Goal: Task Accomplishment & Management: Manage account settings

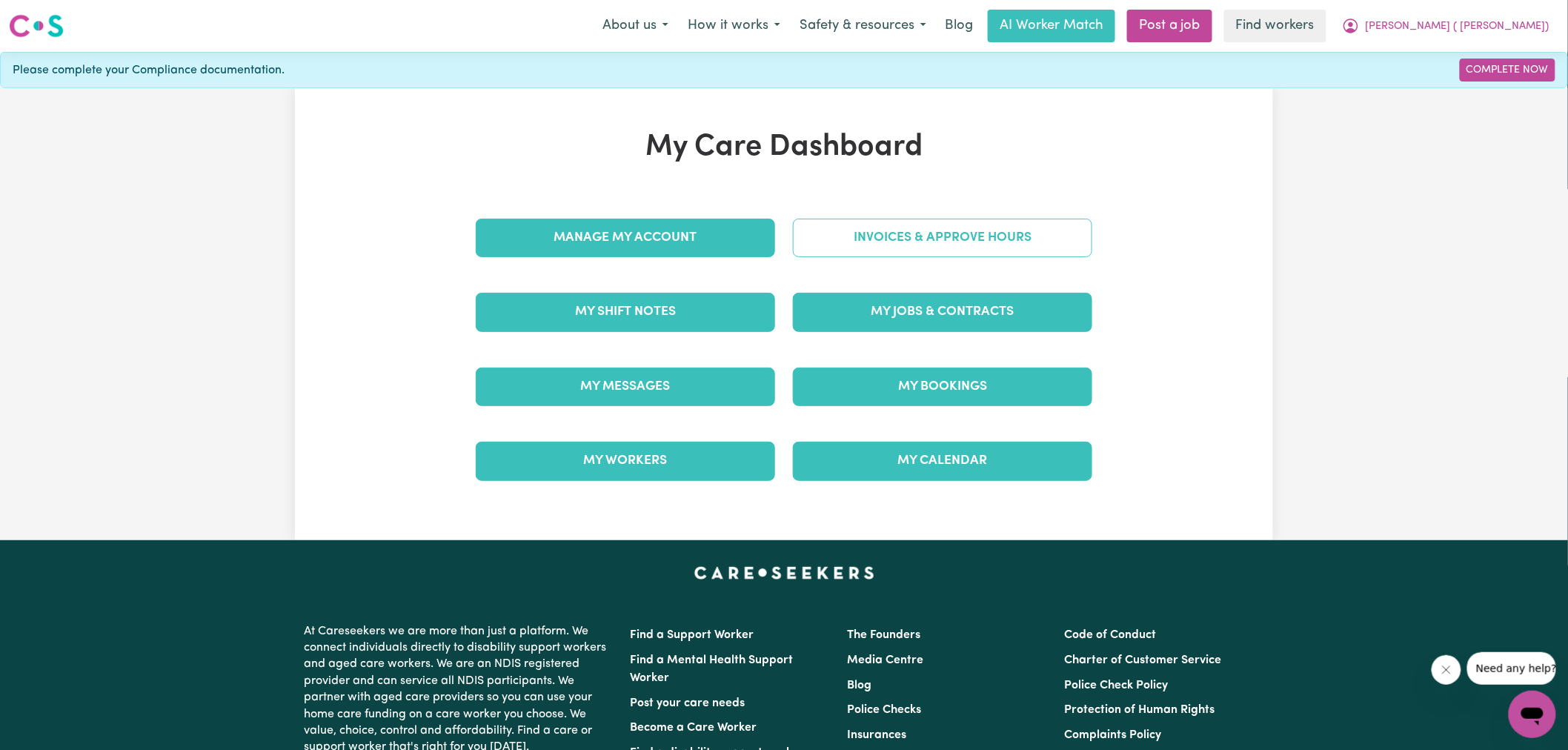
click at [849, 230] on link "Invoices & Approve Hours" at bounding box center [942, 238] width 299 height 38
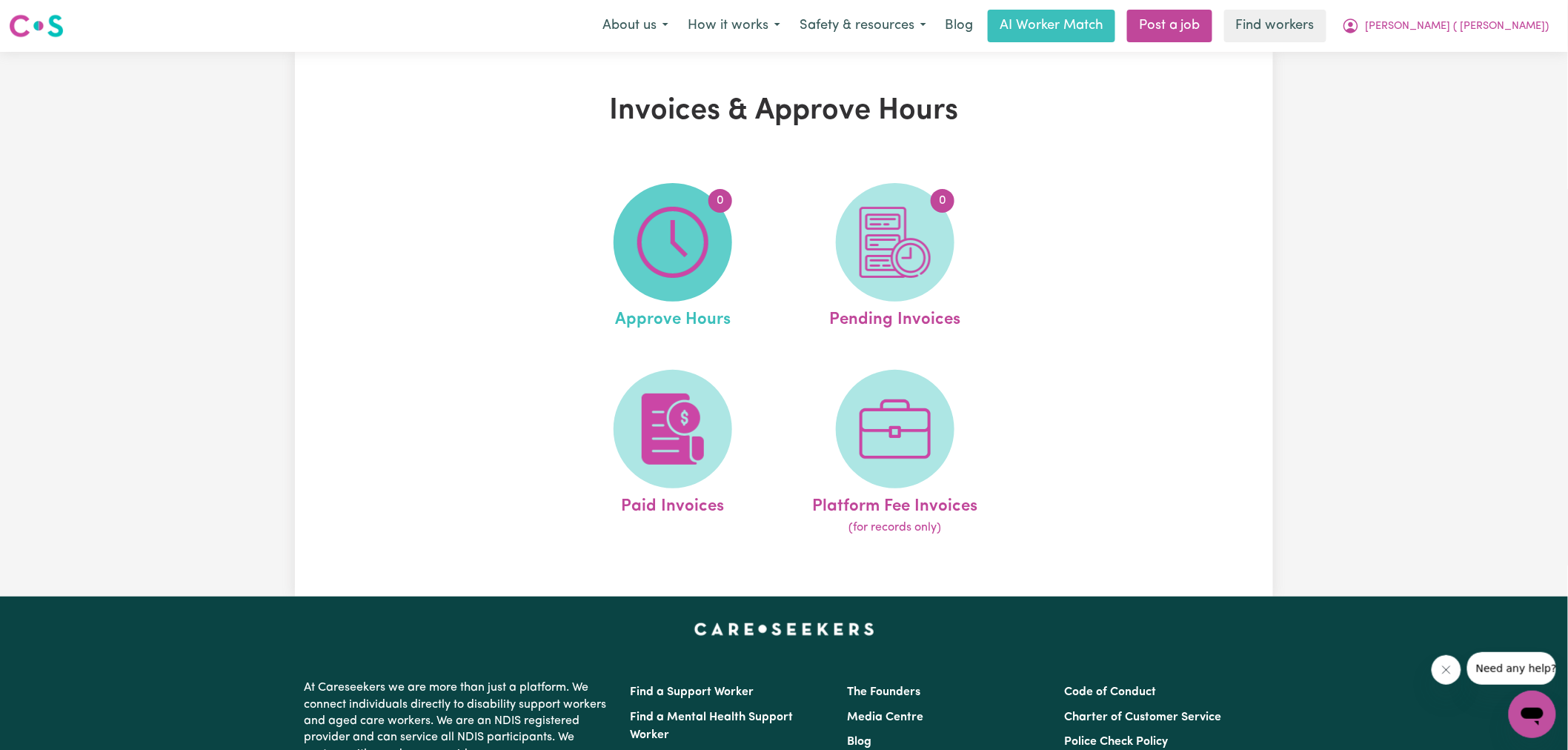
click at [661, 249] on img at bounding box center [673, 242] width 71 height 71
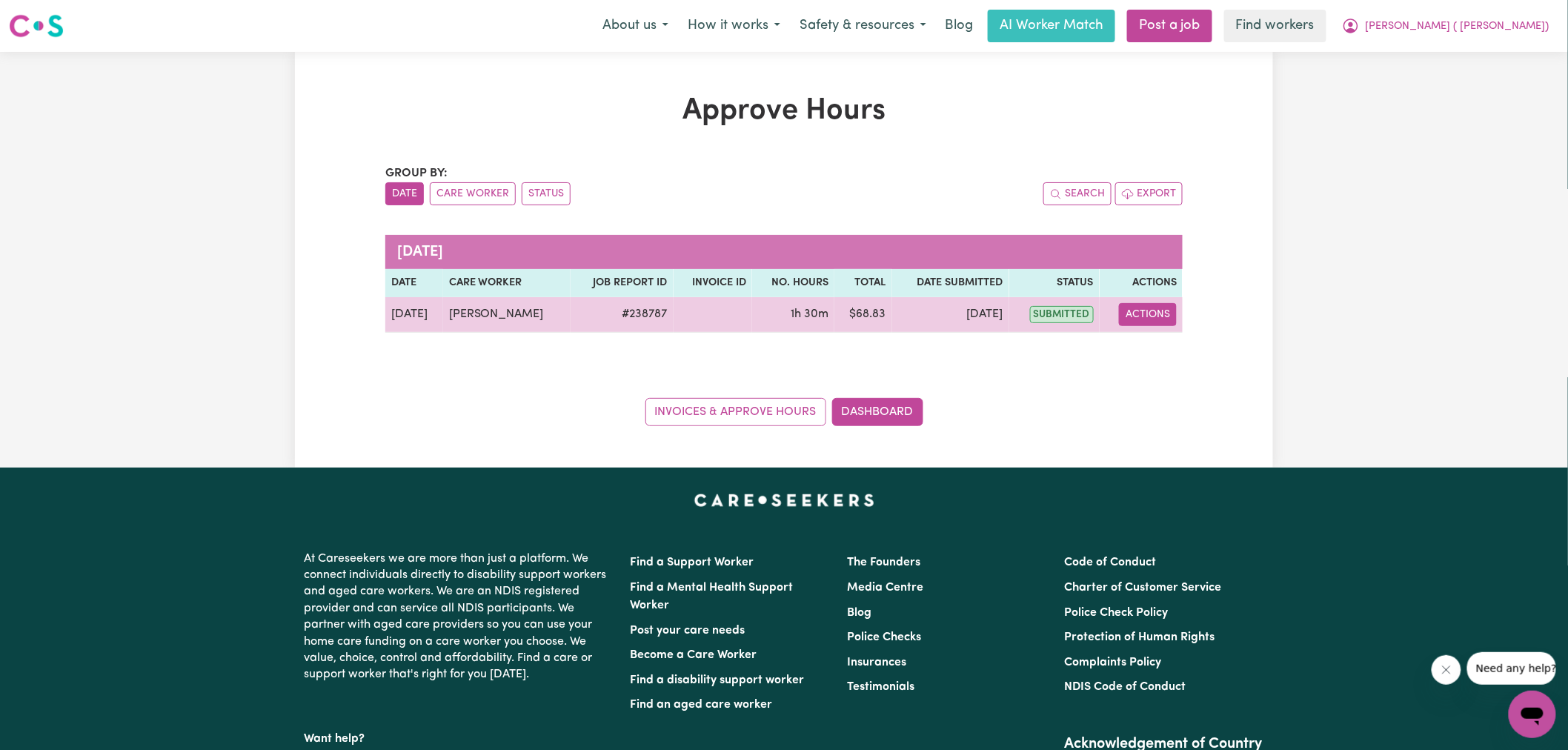
click at [1148, 316] on button "Actions" at bounding box center [1148, 314] width 58 height 23
click at [1188, 360] on link "View Job Report" at bounding box center [1186, 349] width 127 height 30
select select "pm"
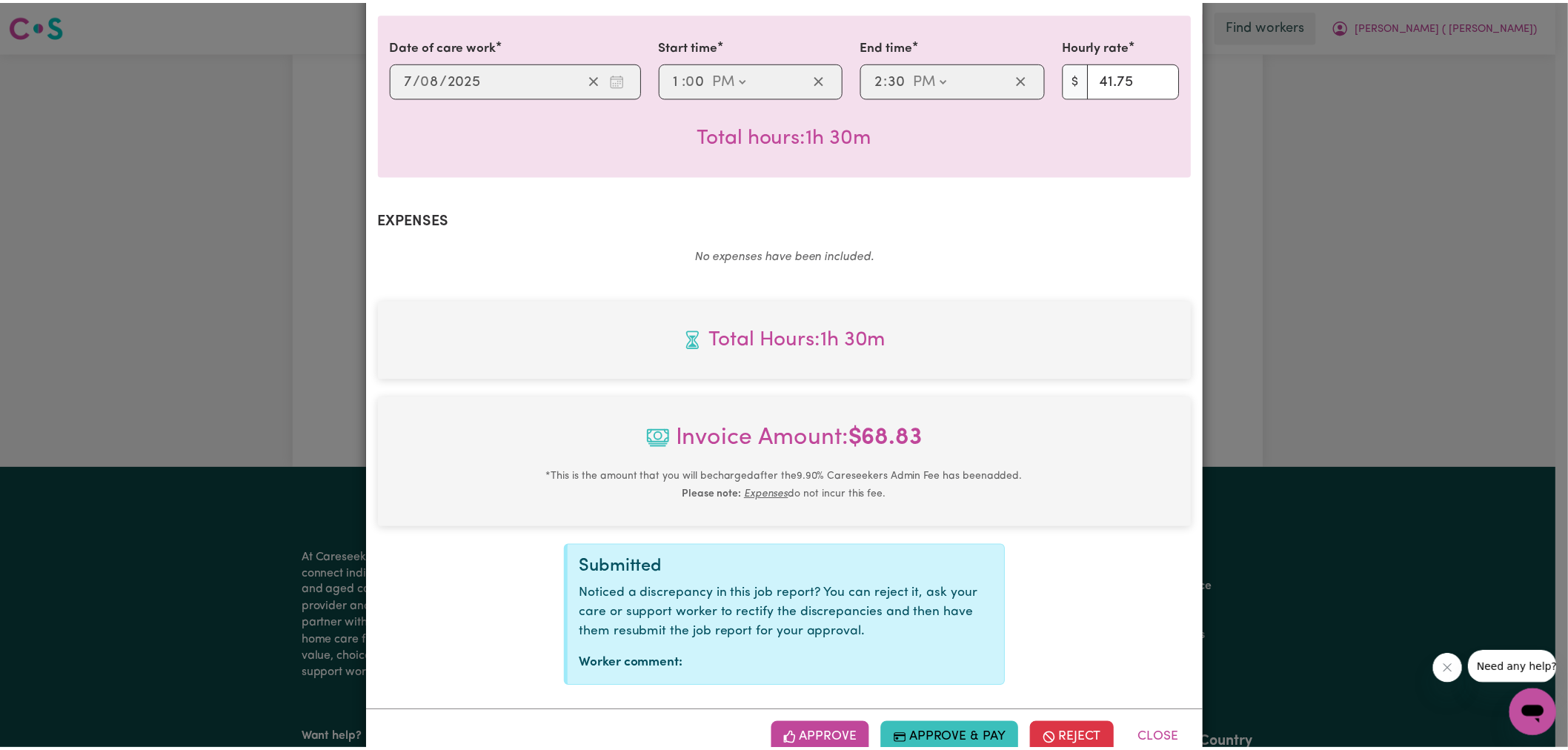
scroll to position [412, 0]
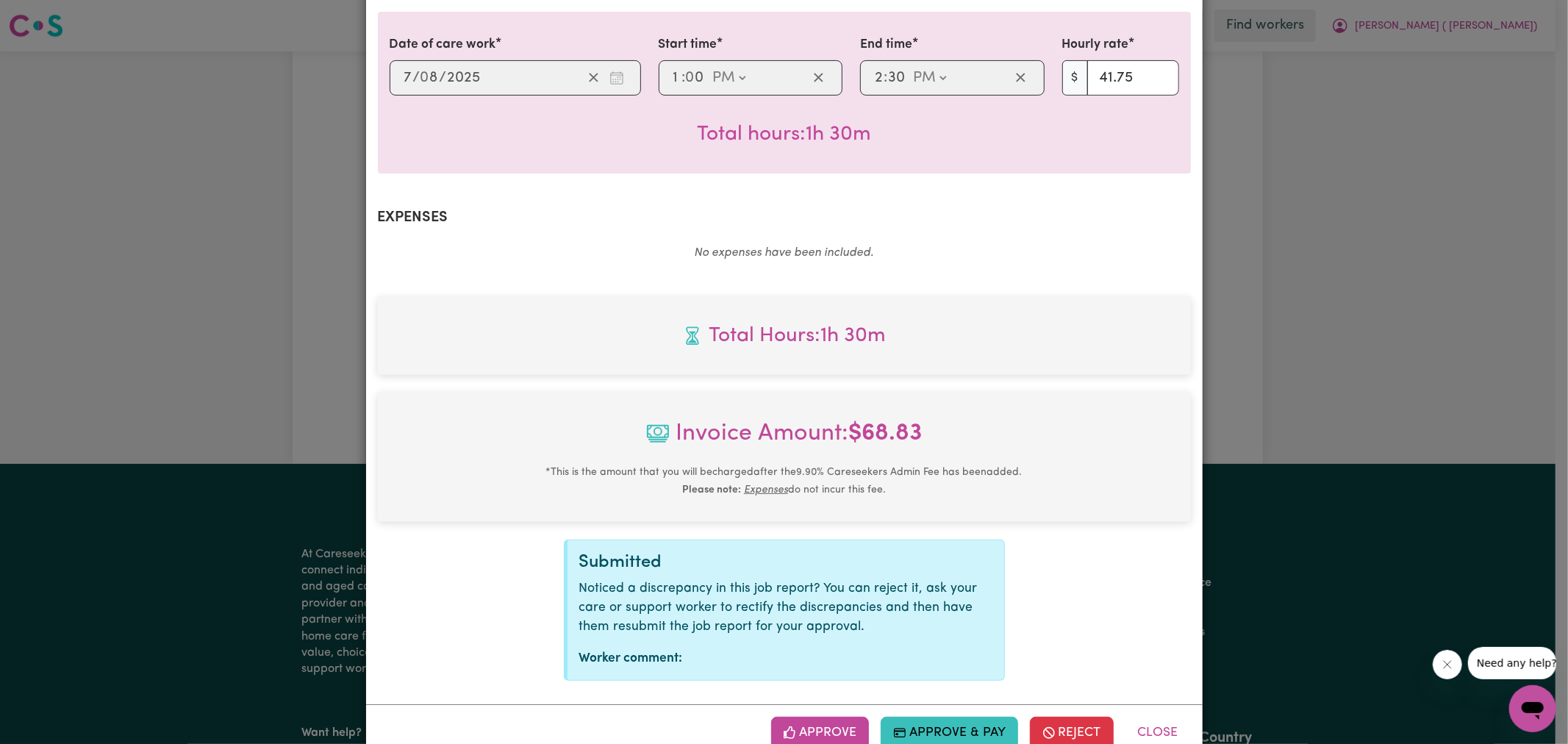
click at [819, 716] on button "Approve" at bounding box center [820, 732] width 99 height 32
click at [1372, 327] on div "Job Report # 238787 - [PERSON_NAME] Summary Job report # 238787 Client name: [P…" at bounding box center [784, 372] width 1568 height 744
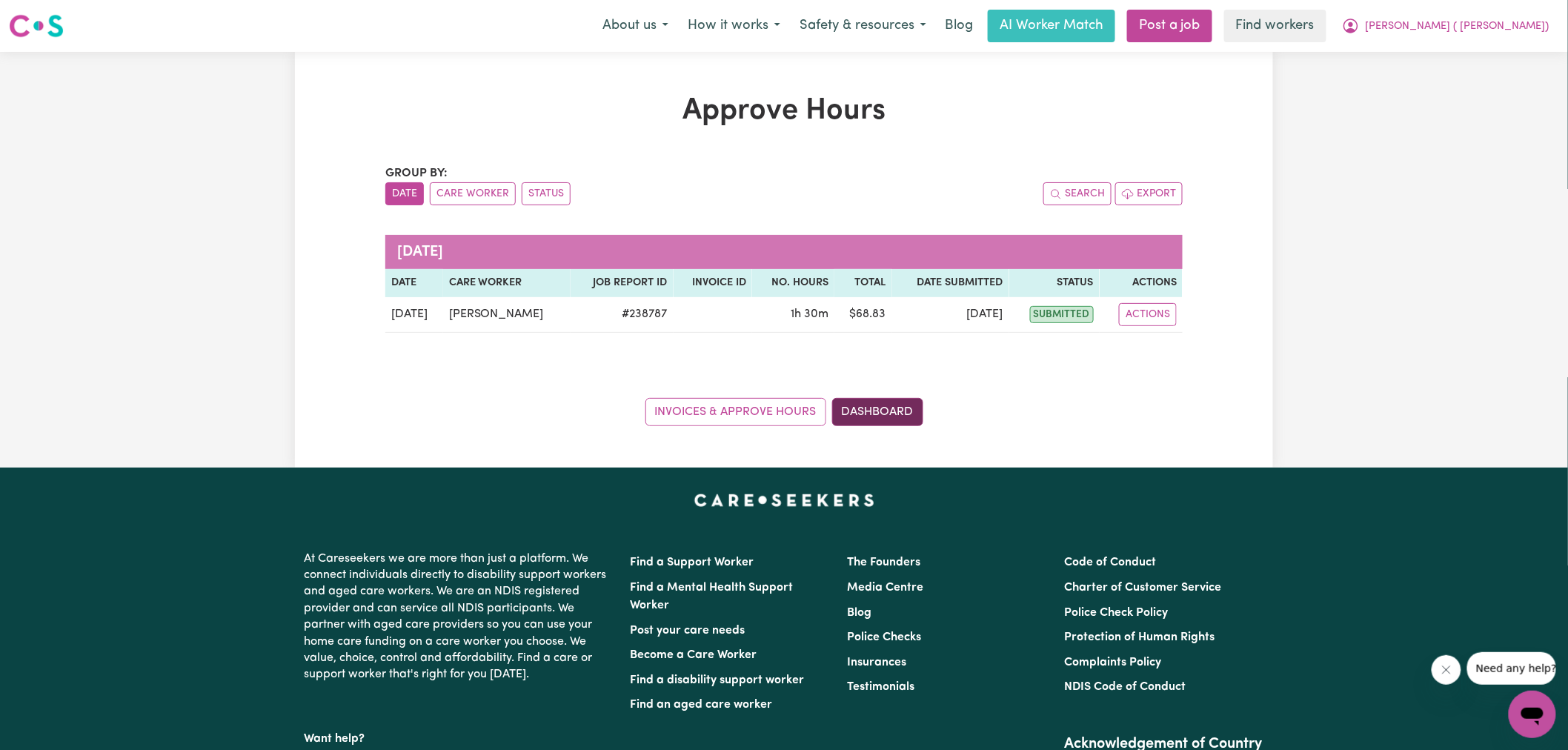
click at [887, 407] on link "Dashboard" at bounding box center [878, 412] width 91 height 28
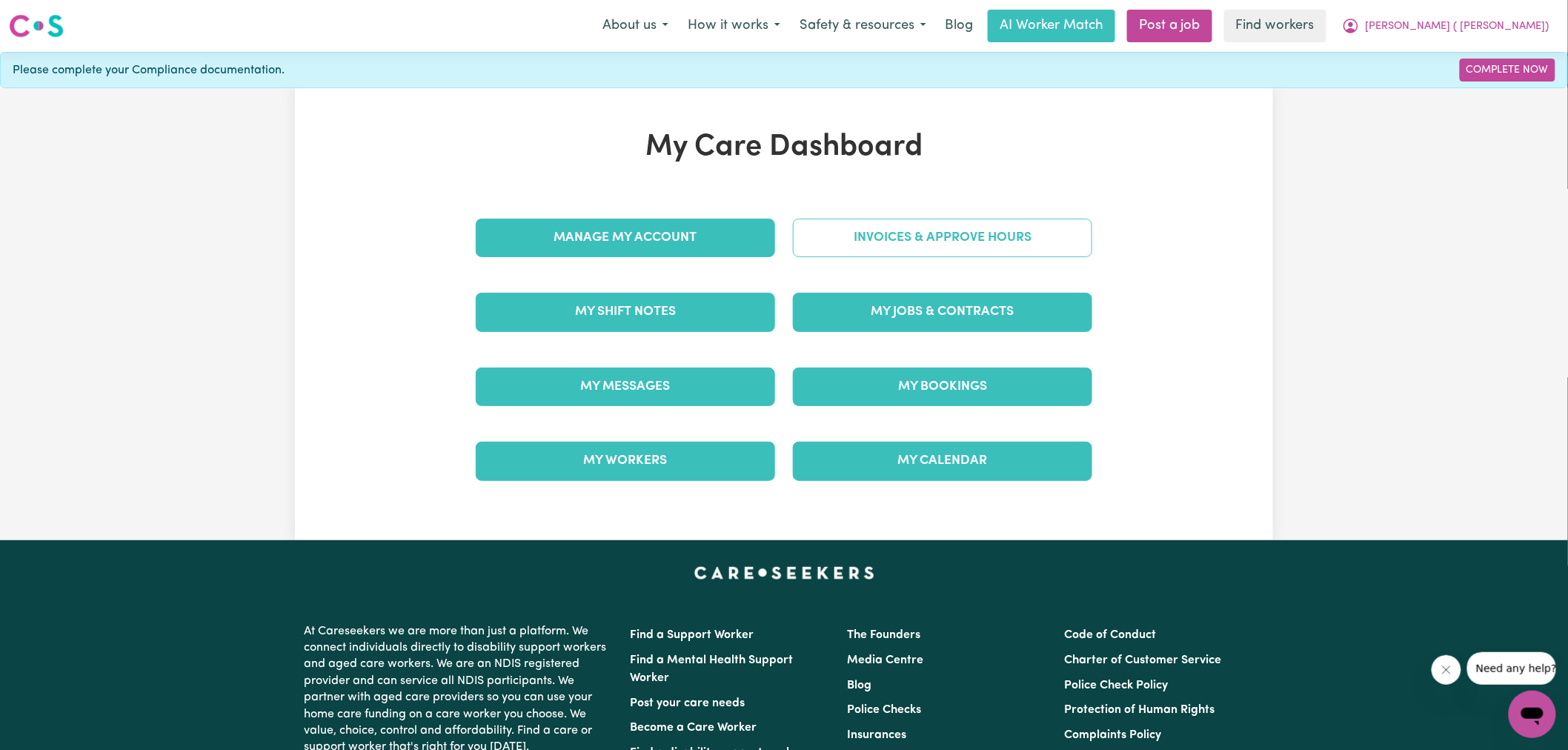
click at [910, 245] on link "Invoices & Approve Hours" at bounding box center [942, 238] width 299 height 38
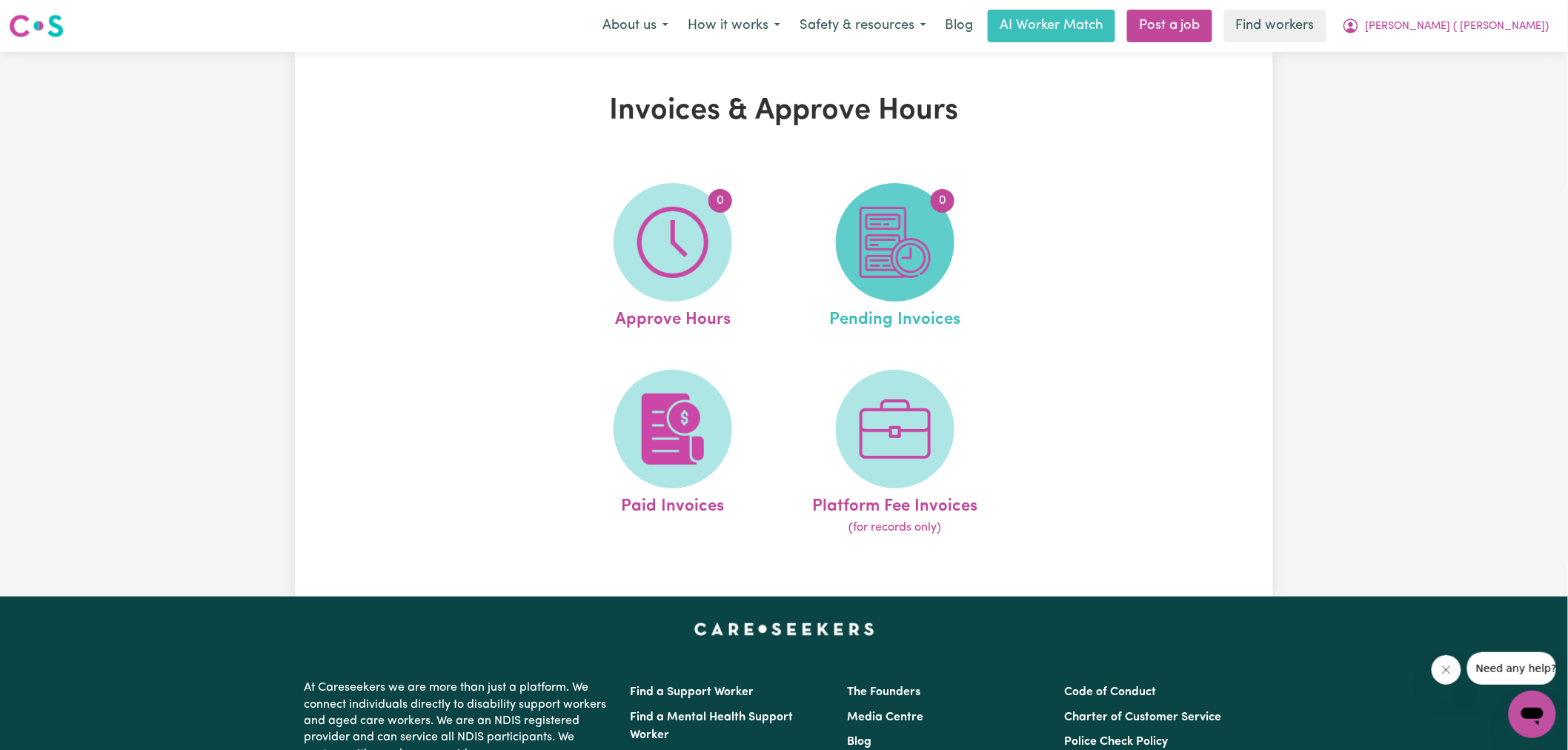
click at [915, 273] on img at bounding box center [895, 242] width 71 height 71
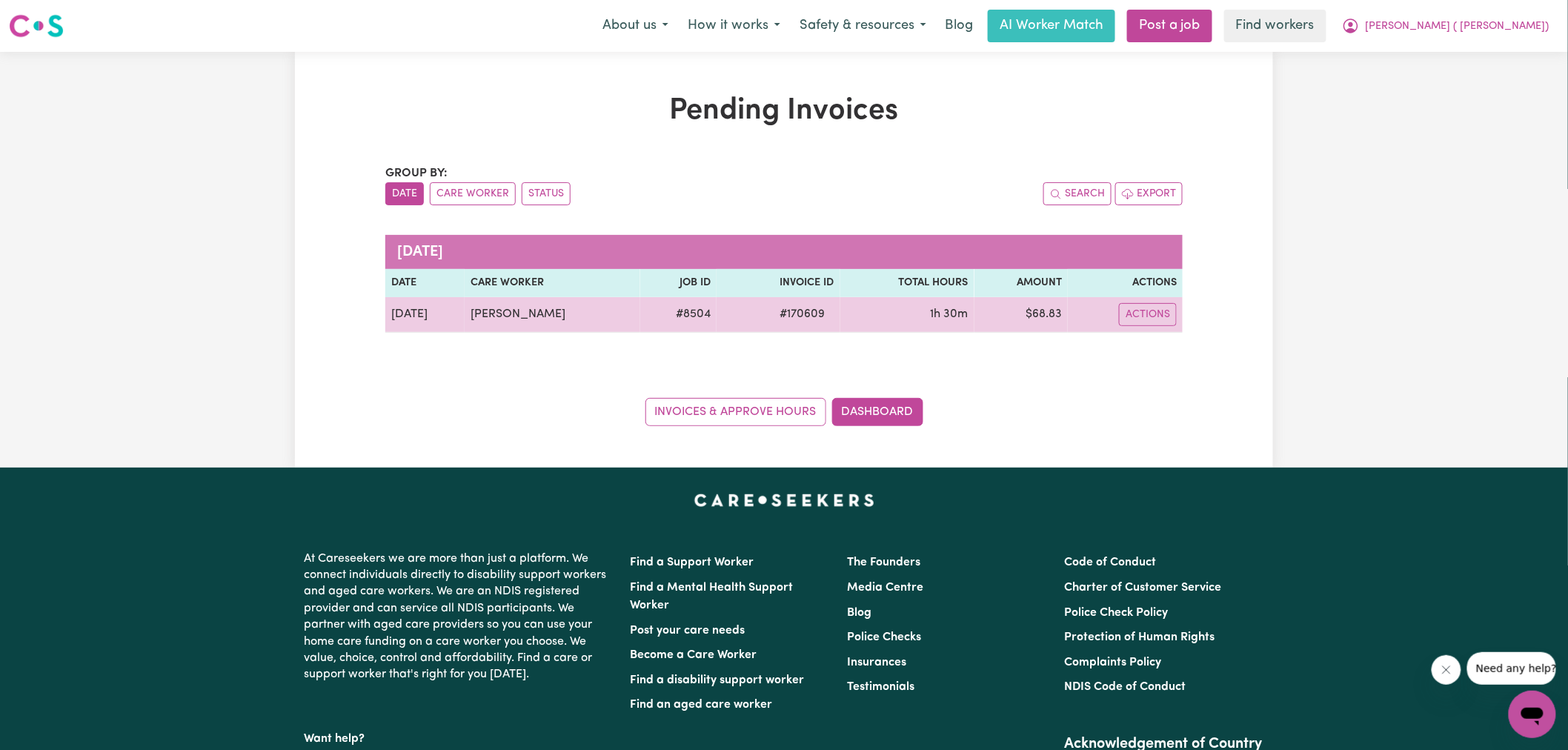
click at [783, 309] on span "# 170609" at bounding box center [804, 314] width 63 height 18
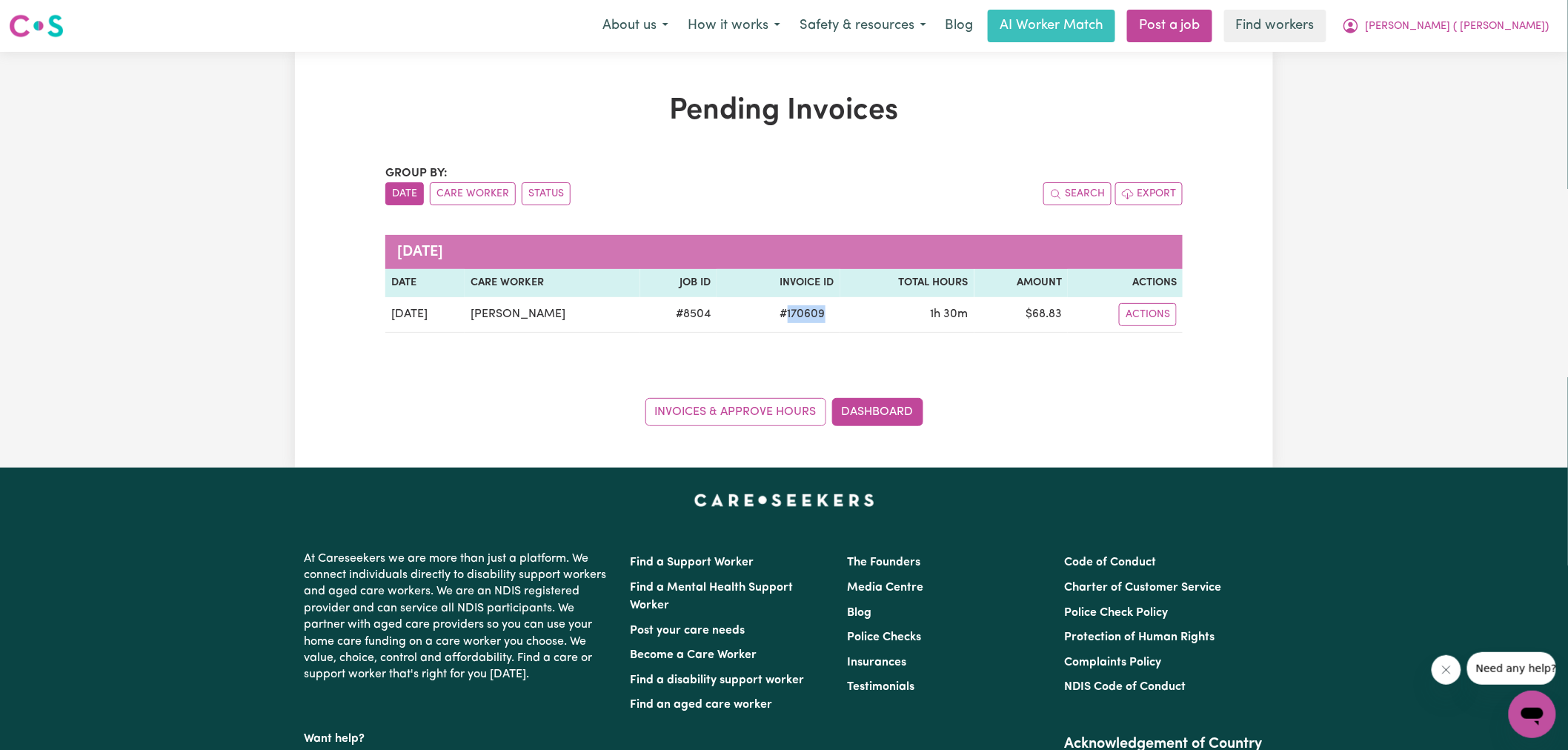
copy span "170609"
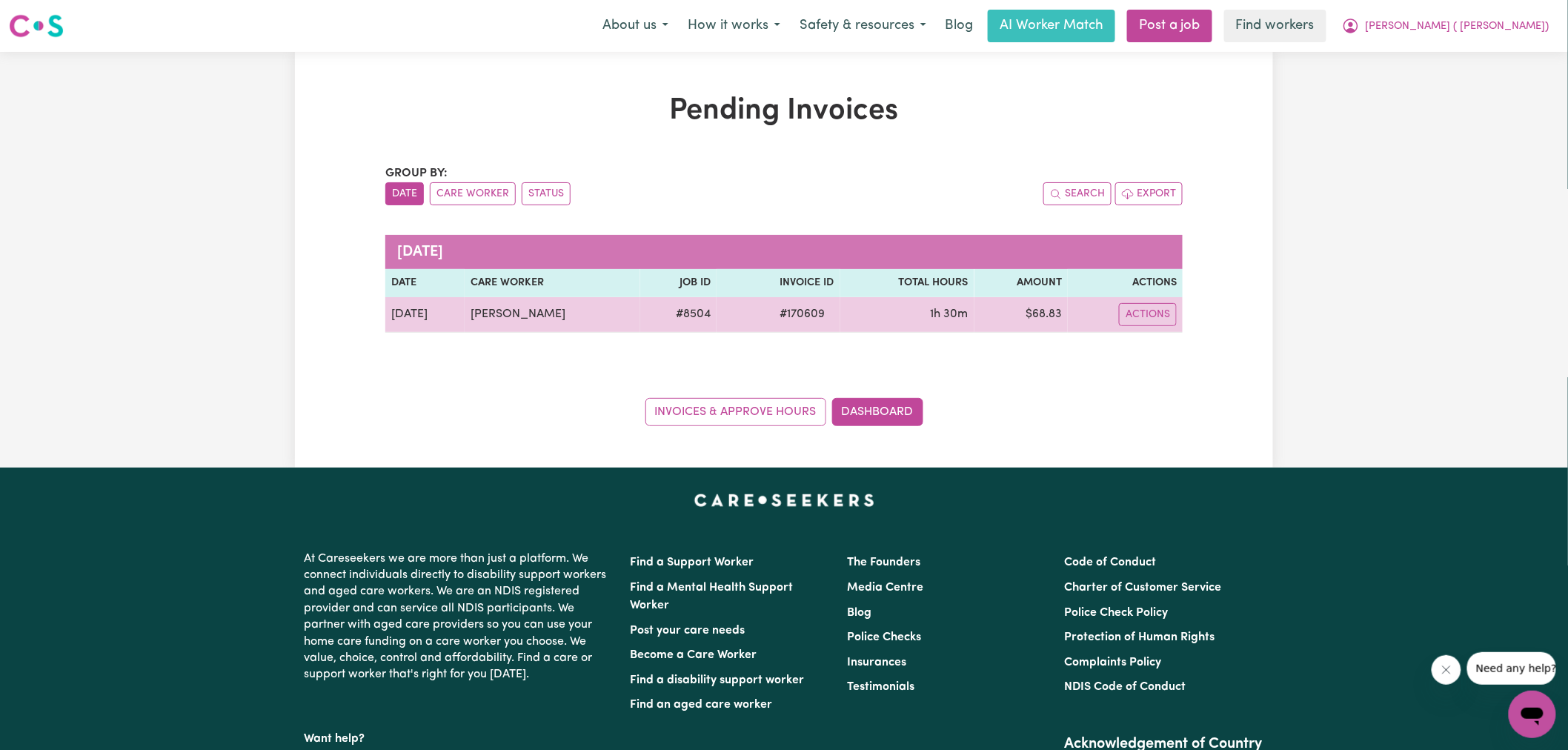
click at [1047, 311] on td "$ 68.83" at bounding box center [1021, 315] width 94 height 35
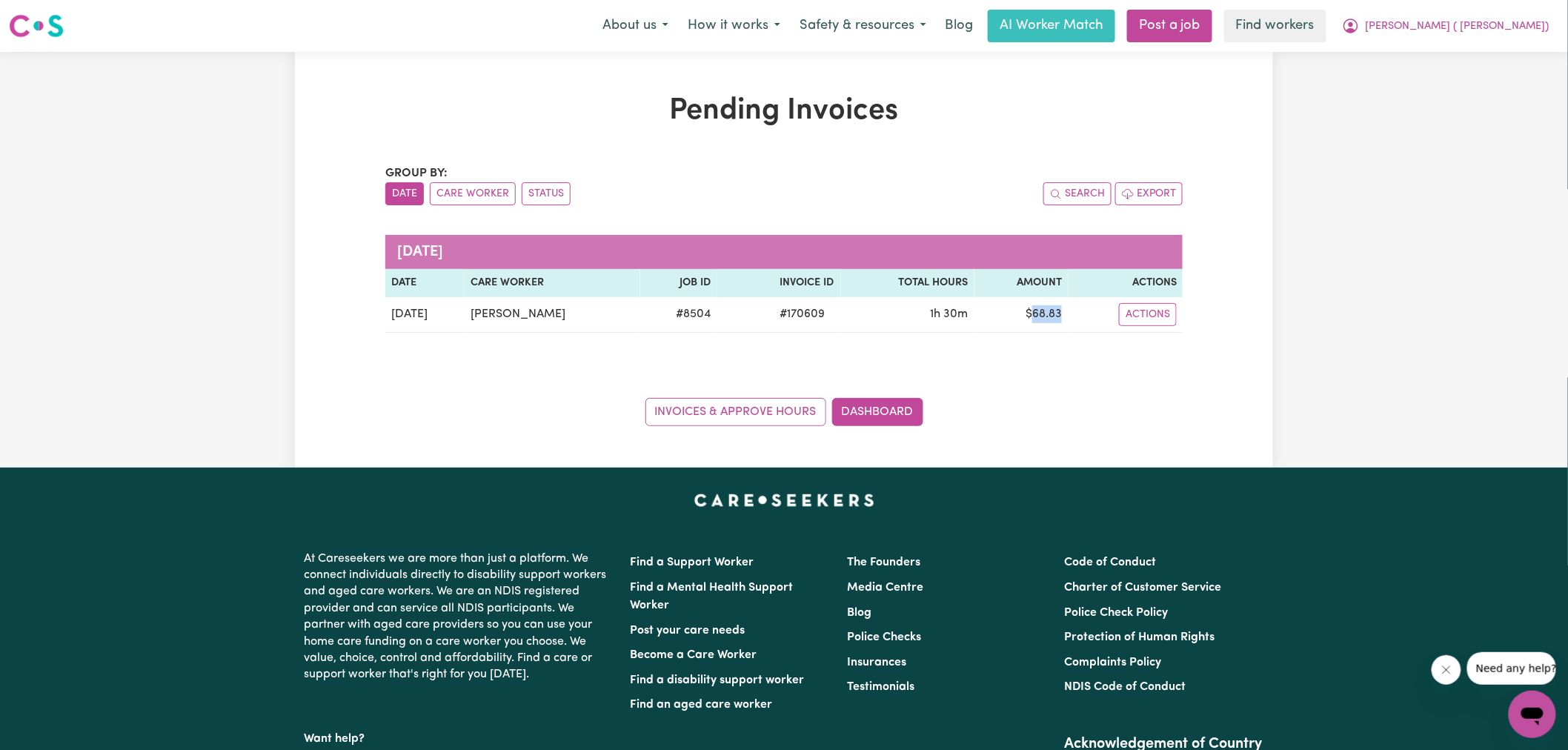
copy td "68.83"
click at [1488, 28] on span "[PERSON_NAME] ( [PERSON_NAME])" at bounding box center [1457, 26] width 184 height 16
click at [1507, 81] on link "Logout" at bounding box center [1500, 85] width 117 height 28
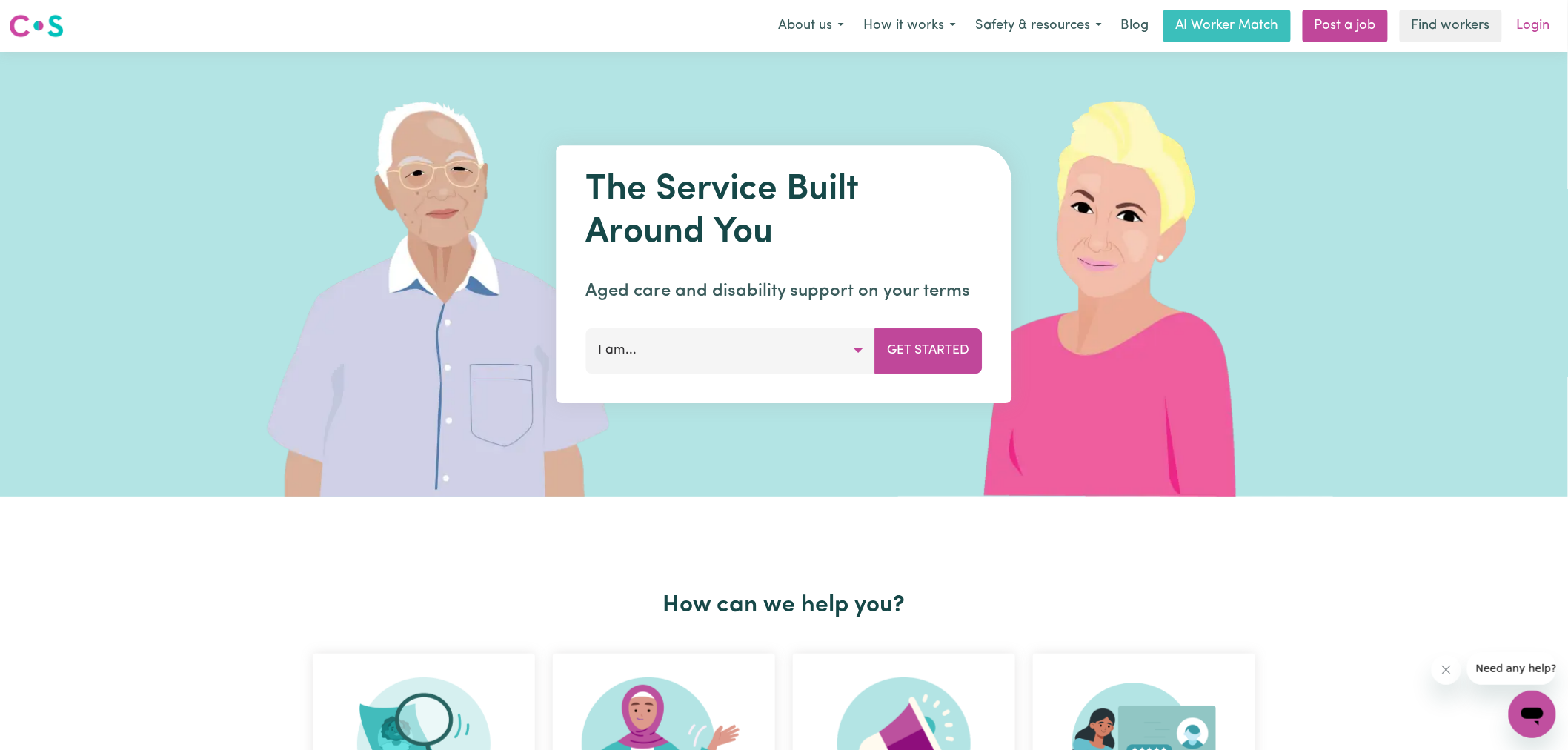
click at [1536, 23] on link "Login" at bounding box center [1534, 25] width 51 height 33
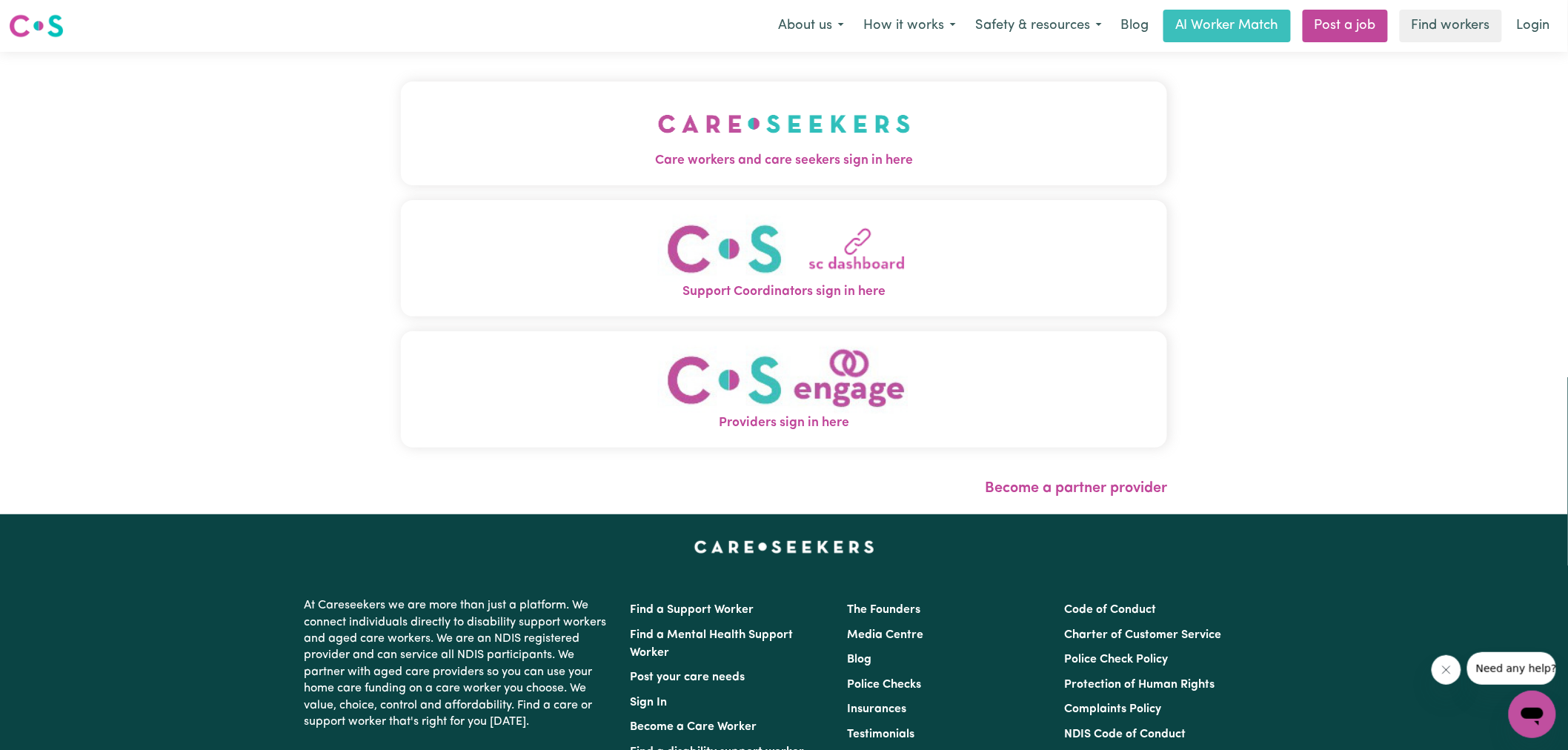
click at [766, 143] on img "Care workers and care seekers sign in here" at bounding box center [784, 123] width 253 height 55
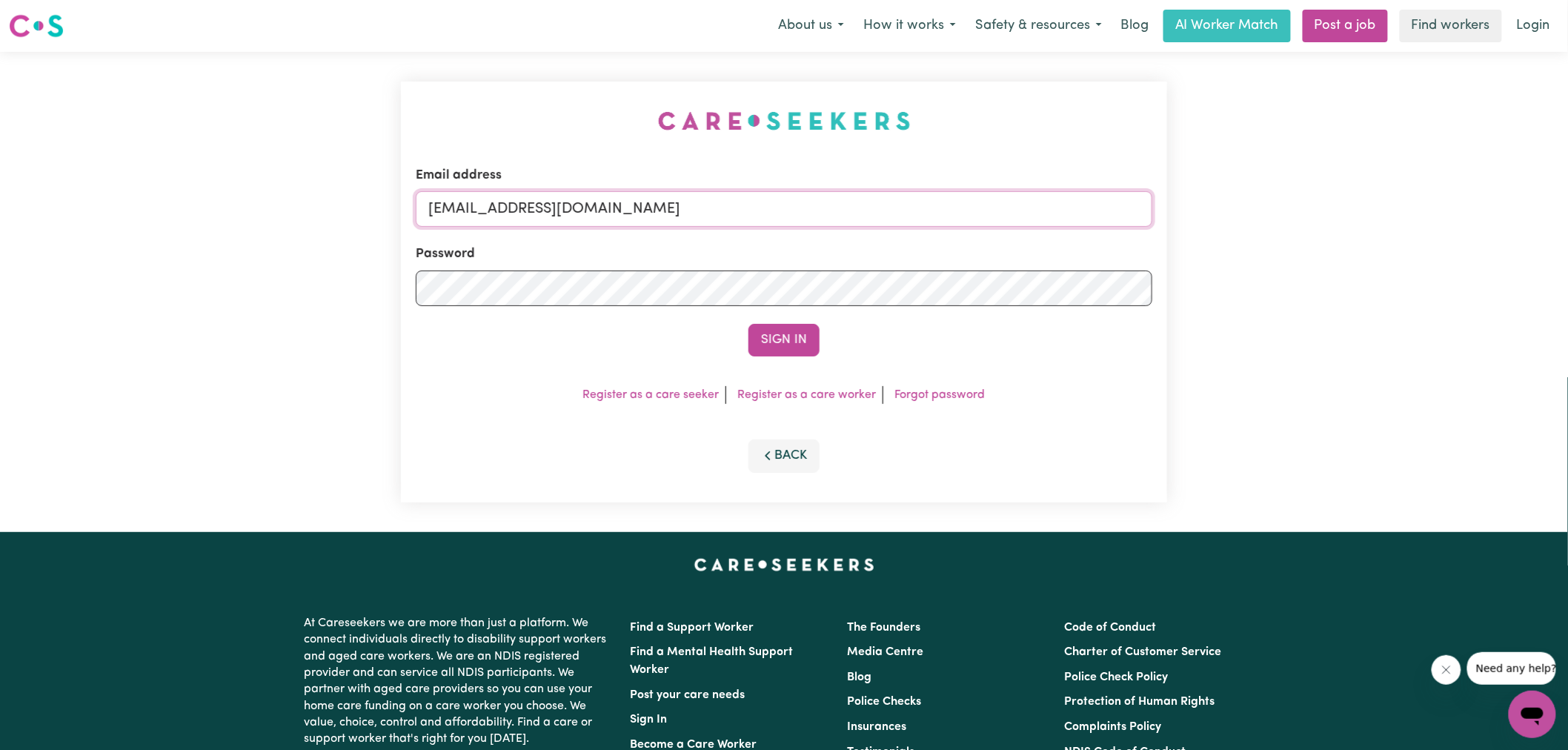
drag, startPoint x: 509, startPoint y: 210, endPoint x: 1271, endPoint y: 270, distance: 764.4
click at [1271, 270] on div "Email address [EMAIL_ADDRESS][DOMAIN_NAME] Password Sign In Register as a care …" at bounding box center [784, 292] width 1568 height 480
type input "[EMAIL_ADDRESS][DOMAIN_NAME]"
click at [749, 323] on button "Sign In" at bounding box center [784, 339] width 71 height 33
